Goal: Transaction & Acquisition: Purchase product/service

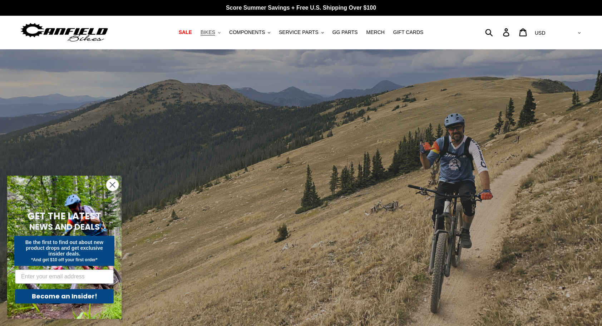
click at [222, 34] on button "BIKES .cls-1{fill:#231f20}" at bounding box center [210, 33] width 27 height 10
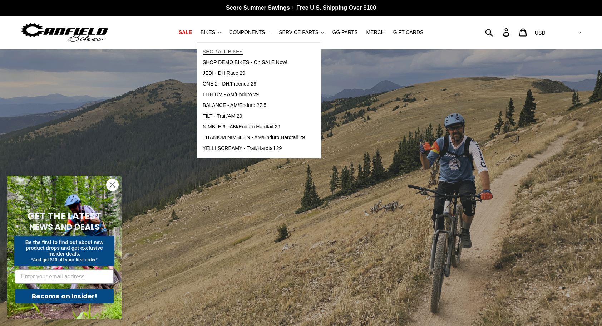
click at [229, 50] on span "SHOP ALL BIKES" at bounding box center [223, 52] width 40 height 6
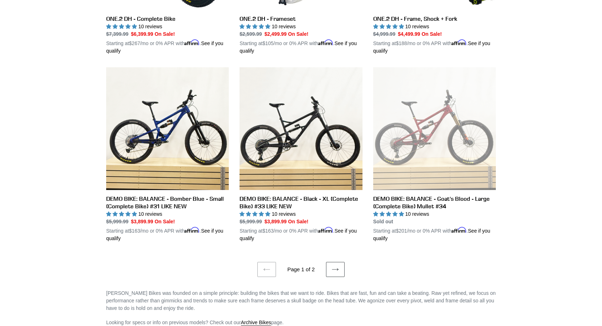
scroll to position [1402, 0]
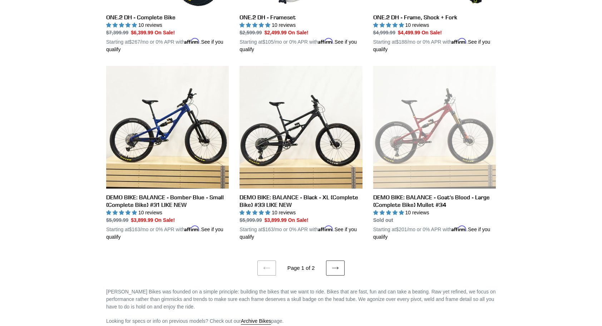
click at [332, 266] on icon at bounding box center [335, 267] width 7 height 7
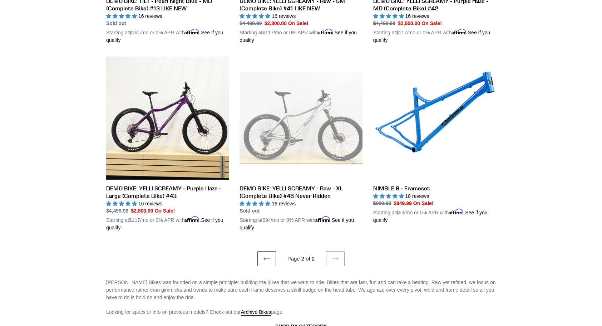
scroll to position [730, 0]
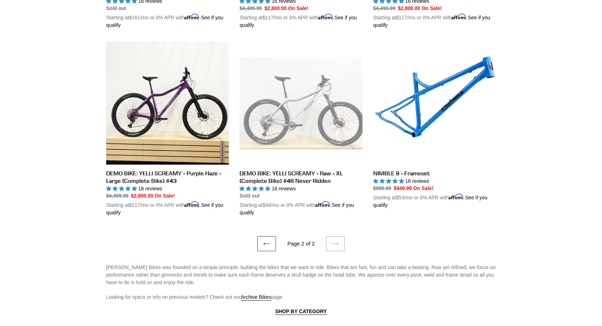
click at [261, 236] on link "Previous page" at bounding box center [266, 243] width 19 height 15
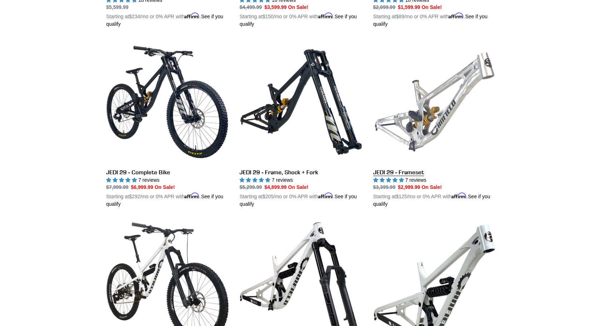
scroll to position [908, 0]
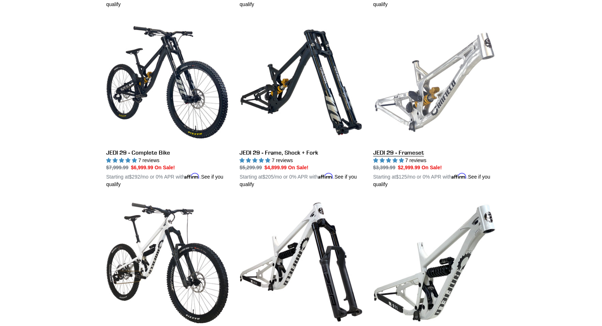
click at [407, 150] on link "JEDI 29 - Frameset" at bounding box center [434, 104] width 123 height 167
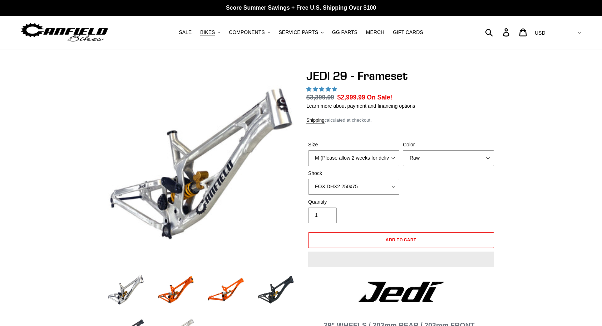
select select "highest-rating"
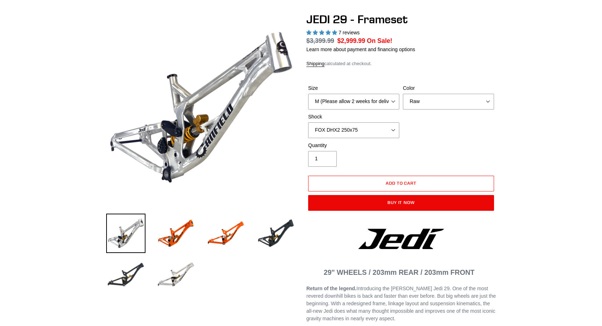
scroll to position [57, 0]
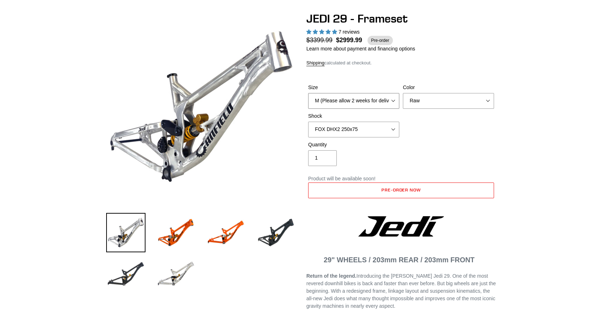
click at [389, 102] on select "M (Please allow 2 weeks for delivery) L (Please allow 2 weeks for delivery) XL" at bounding box center [353, 101] width 91 height 16
click at [424, 118] on div "Size M (Please allow 2 weeks for delivery) L (Please allow 2 weeks for delivery…" at bounding box center [401, 112] width 190 height 57
click at [372, 98] on select "M (Please allow 2 weeks for delivery) L (Please allow 2 weeks for delivery) XL" at bounding box center [353, 101] width 91 height 16
select select "XL"
click at [308, 93] on select "M (Please allow 2 weeks for delivery) L (Please allow 2 weeks for delivery) XL" at bounding box center [353, 101] width 91 height 16
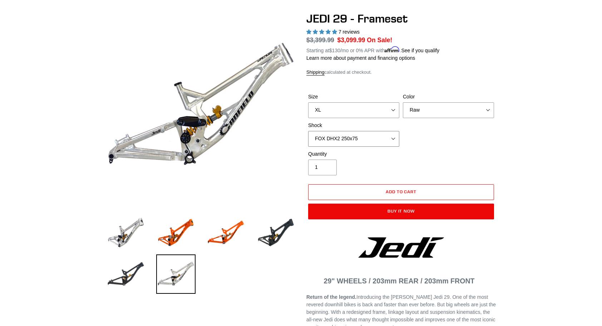
click at [383, 136] on select "No Shock FOX DHX2 250x75 RockShox Vivid Ultimate DH 250x75 EXT e-Storia LOX V3" at bounding box center [353, 139] width 91 height 16
click at [308, 131] on select "No Shock FOX DHX2 250x75 RockShox Vivid Ultimate DH 250x75 EXT e-Storia LOX V3" at bounding box center [353, 139] width 91 height 16
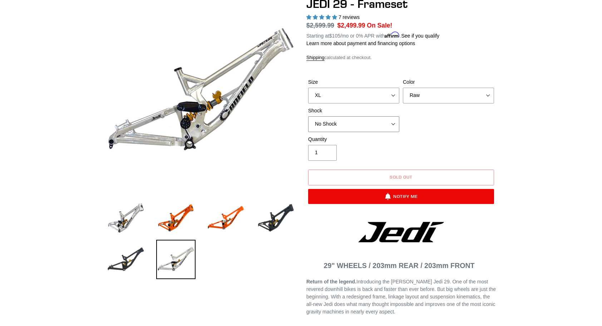
scroll to position [69, 0]
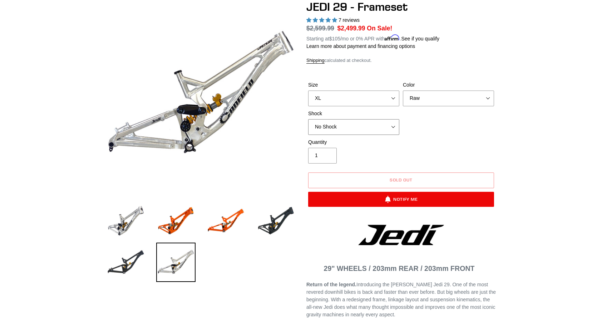
click at [373, 130] on select "No Shock FOX DHX2 250x75 RockShox Vivid Ultimate DH 250x75 EXT e-Storia LOX V3" at bounding box center [353, 127] width 91 height 16
click at [308, 119] on select "No Shock FOX DHX2 250x75 RockShox Vivid Ultimate DH 250x75 EXT e-Storia LOX V3" at bounding box center [353, 127] width 91 height 16
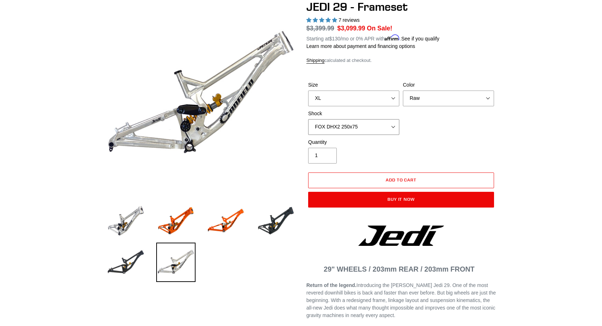
click at [379, 124] on select "No Shock FOX DHX2 250x75 RockShox Vivid Ultimate DH 250x75 EXT e-Storia LOX V3" at bounding box center [353, 127] width 91 height 16
select select "No Shock"
click at [308, 119] on select "No Shock FOX DHX2 250x75 RockShox Vivid Ultimate DH 250x75 EXT e-Storia LOX V3" at bounding box center [353, 127] width 91 height 16
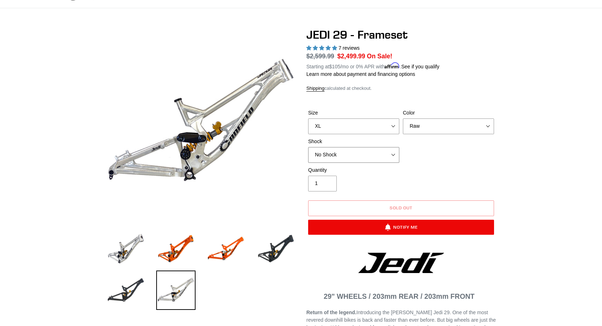
scroll to position [38, 0]
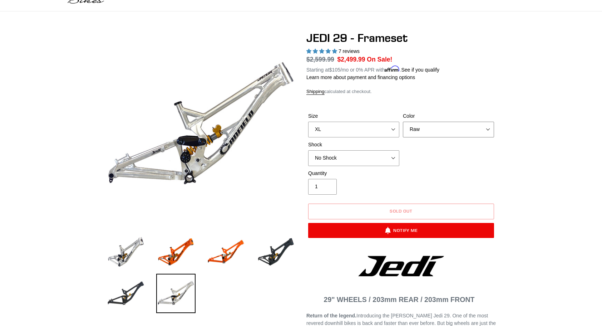
click at [440, 125] on select "Orange Raw Stealth Black" at bounding box center [448, 130] width 91 height 16
click at [403, 122] on select "Orange Raw Stealth Black" at bounding box center [448, 130] width 91 height 16
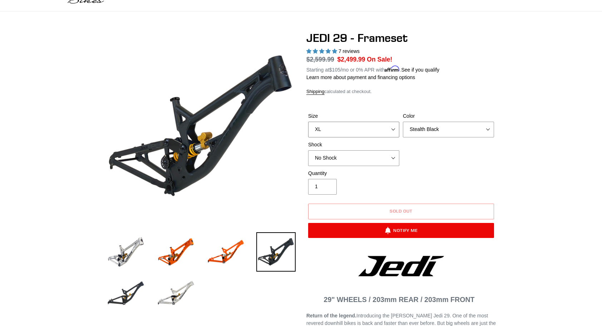
click at [385, 129] on select "M (Please allow 2 weeks for delivery) L (Please allow 2 weeks for delivery) XL" at bounding box center [353, 130] width 91 height 16
click at [416, 122] on select "Orange Raw Stealth Black" at bounding box center [448, 130] width 91 height 16
select select "Orange"
click at [403, 122] on select "Orange Raw Stealth Black" at bounding box center [448, 130] width 91 height 16
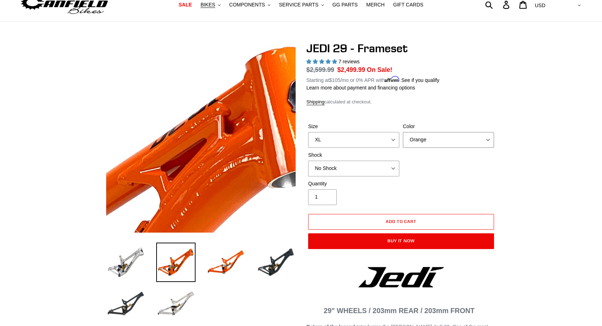
scroll to position [26, 0]
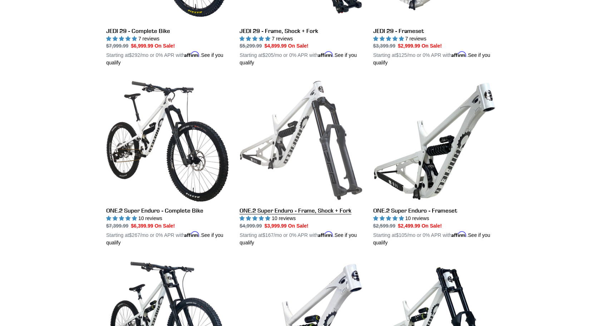
scroll to position [1037, 0]
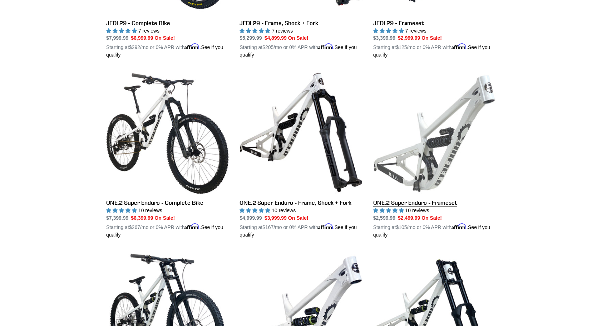
click at [406, 202] on link "ONE.2 Super Enduro - Frameset" at bounding box center [434, 154] width 123 height 167
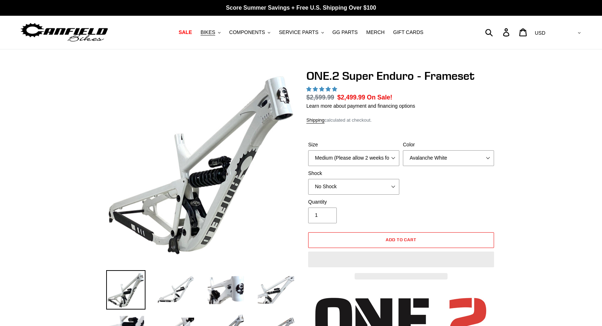
select select "highest-rating"
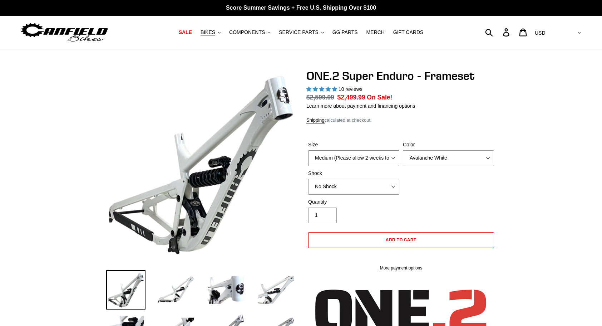
click at [382, 164] on select "Medium (Please allow 2 weeks for delivery) Large (Sold Out)" at bounding box center [353, 158] width 91 height 16
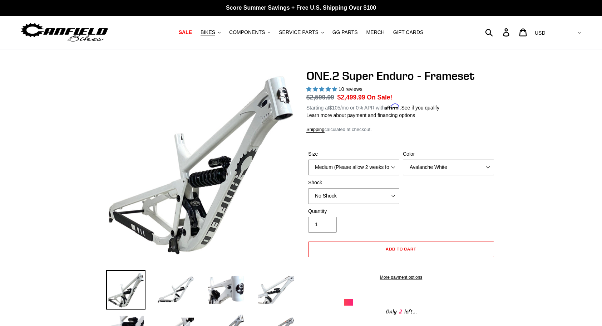
select select "Large (Sold Out)"
click at [308, 159] on select "Medium (Please allow 2 weeks for delivery) Large (Sold Out)" at bounding box center [353, 167] width 91 height 16
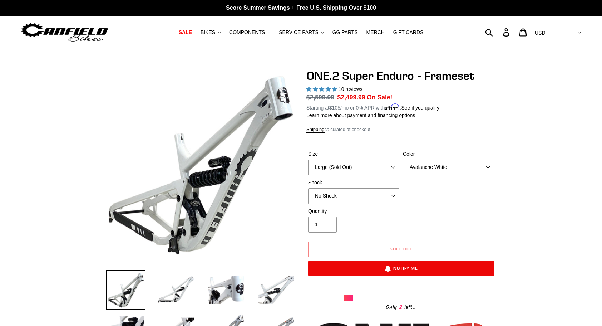
click at [428, 165] on select "Avalanche White Bentonite Grey" at bounding box center [448, 167] width 91 height 16
select select "Bentonite Grey"
click at [403, 159] on select "Avalanche White Bentonite Grey" at bounding box center [448, 167] width 91 height 16
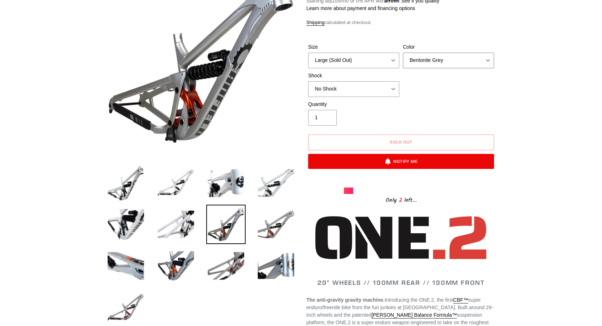
scroll to position [10, 0]
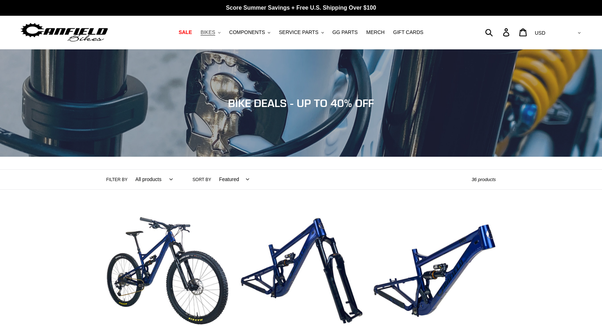
click at [215, 31] on span "BIKES" at bounding box center [208, 32] width 15 height 6
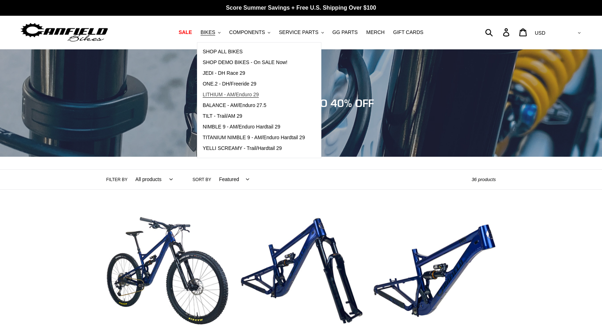
click at [237, 97] on span "LITHIUM - AM/Enduro 29" at bounding box center [231, 95] width 56 height 6
